Goal: Task Accomplishment & Management: Manage account settings

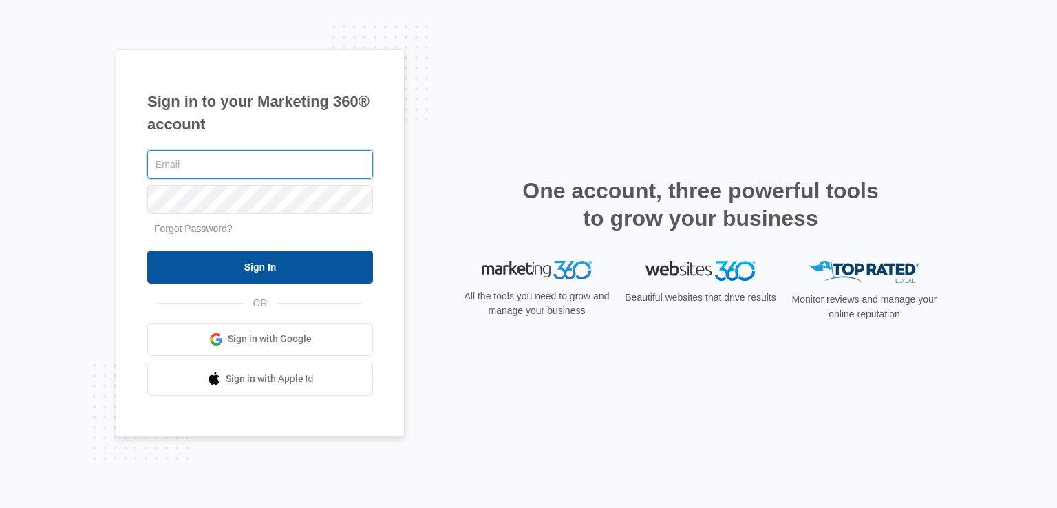
type input "[EMAIL_ADDRESS][DOMAIN_NAME]"
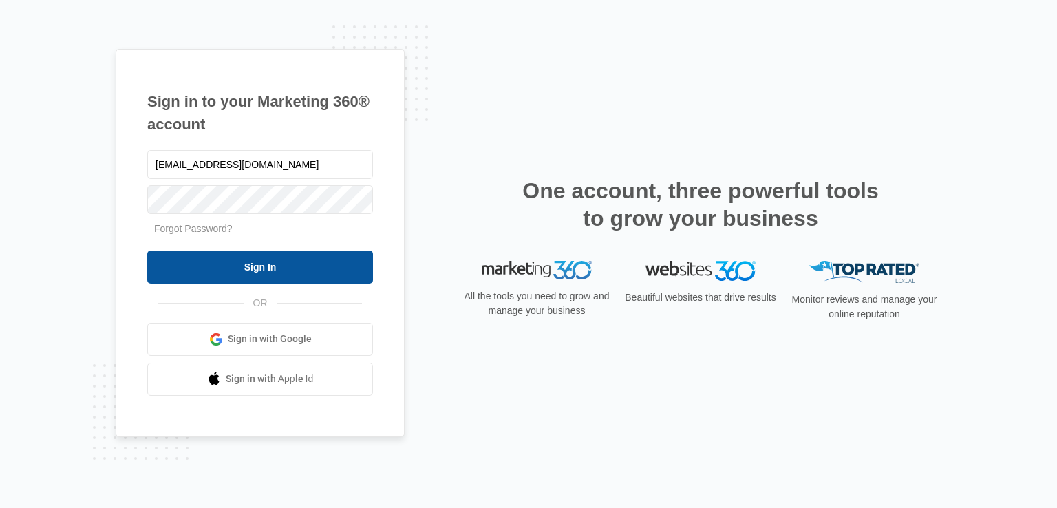
click at [346, 264] on input "Sign In" at bounding box center [260, 267] width 226 height 33
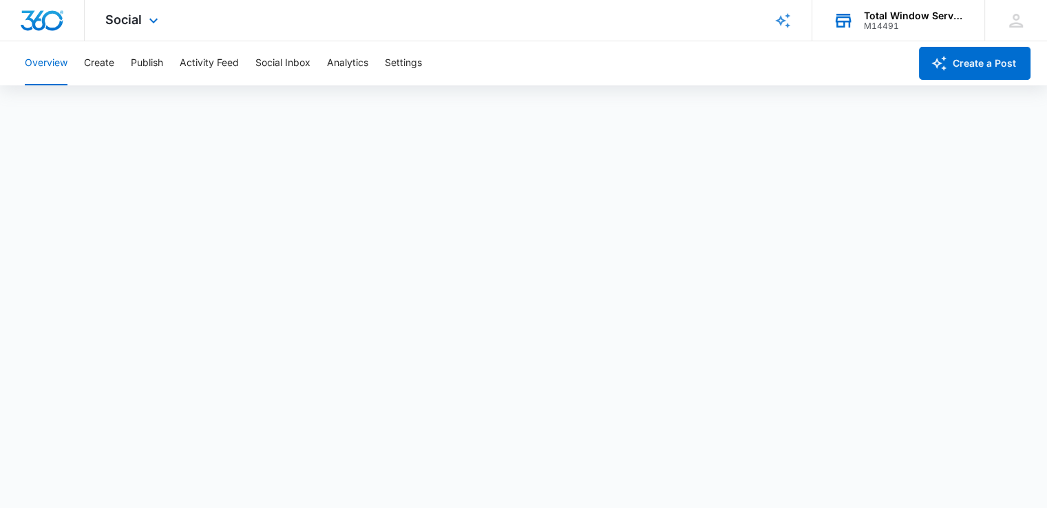
click at [884, 34] on div "Total Window Service M14491 Your Accounts View All" at bounding box center [898, 20] width 172 height 41
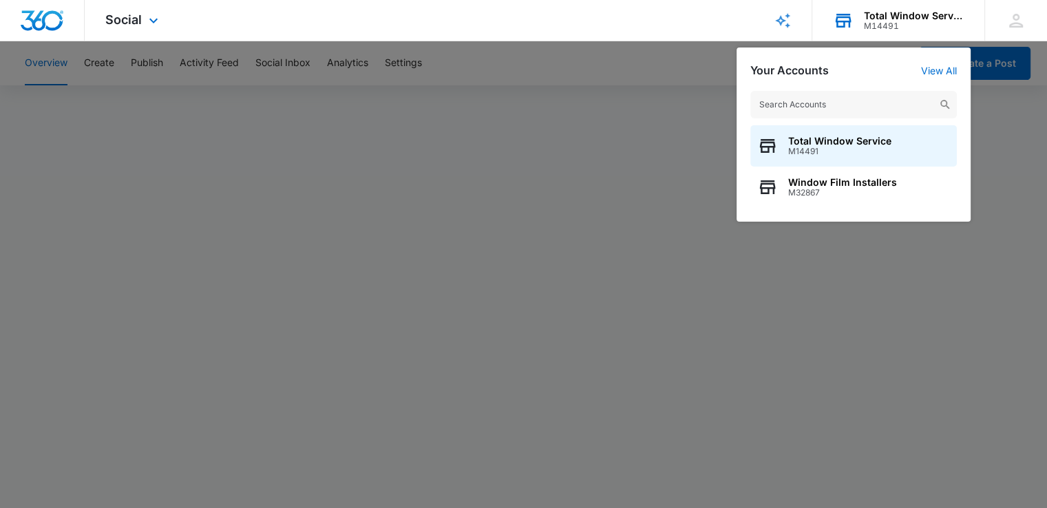
click at [884, 34] on div "Total Window Service M14491 Your Accounts View All Total Window Service M14491 …" at bounding box center [898, 20] width 172 height 41
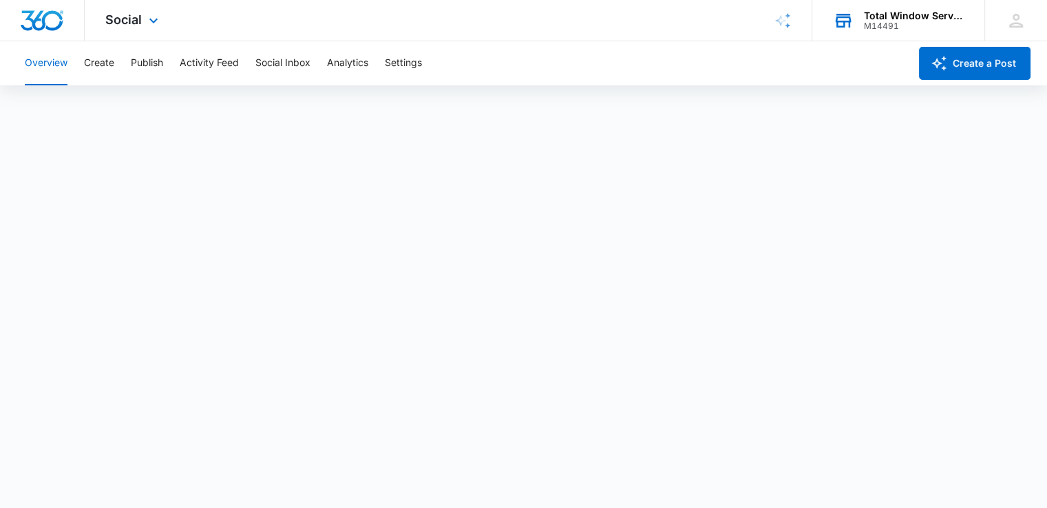
click at [864, 17] on div "Total Window Service" at bounding box center [914, 15] width 101 height 11
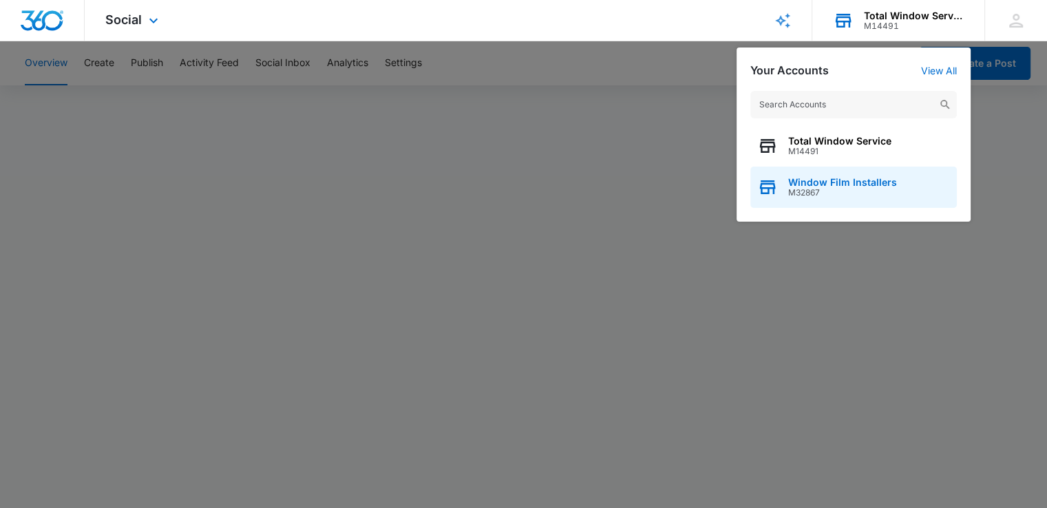
click at [791, 180] on span "Window Film Installers" at bounding box center [842, 182] width 109 height 11
